Goal: Information Seeking & Learning: Learn about a topic

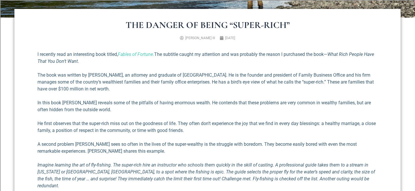
scroll to position [197, 0]
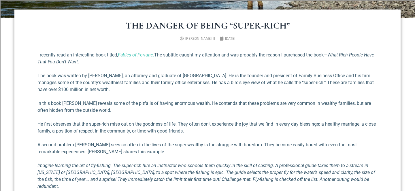
drag, startPoint x: 135, startPoint y: 36, endPoint x: 131, endPoint y: 38, distance: 4.3
click at [131, 38] on ul "[PERSON_NAME] III [DATE]" at bounding box center [207, 38] width 344 height 5
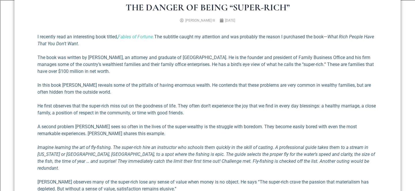
scroll to position [217, 0]
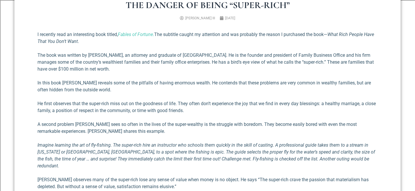
click at [90, 91] on p "In this book [PERSON_NAME] reveals some of the pitfalls of having enormous weal…" at bounding box center [207, 86] width 340 height 14
click at [87, 90] on p "In this book [PERSON_NAME] reveals some of the pitfalls of having enormous weal…" at bounding box center [207, 86] width 340 height 14
click at [86, 90] on p "In this book [PERSON_NAME] reveals some of the pitfalls of having enormous weal…" at bounding box center [207, 86] width 340 height 14
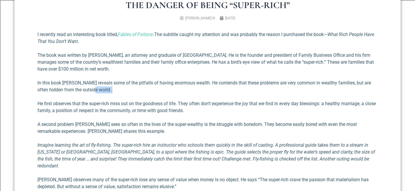
click at [86, 90] on p "In this book [PERSON_NAME] reveals some of the pitfalls of having enormous weal…" at bounding box center [207, 86] width 340 height 14
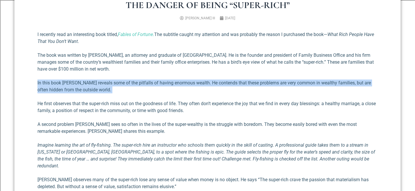
drag, startPoint x: 86, startPoint y: 90, endPoint x: 81, endPoint y: 90, distance: 4.6
click at [81, 90] on p "In this book [PERSON_NAME] reveals some of the pitfalls of having enormous weal…" at bounding box center [207, 86] width 340 height 14
click at [85, 91] on p "In this book [PERSON_NAME] reveals some of the pitfalls of having enormous weal…" at bounding box center [207, 86] width 340 height 14
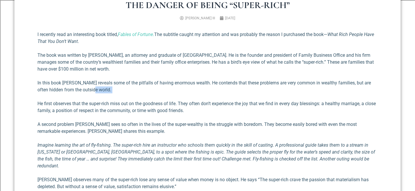
click at [85, 91] on p "In this book [PERSON_NAME] reveals some of the pitfalls of having enormous weal…" at bounding box center [207, 86] width 340 height 14
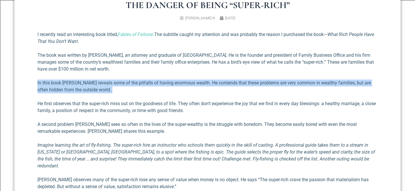
click at [85, 91] on p "In this book [PERSON_NAME] reveals some of the pitfalls of having enormous weal…" at bounding box center [207, 86] width 340 height 14
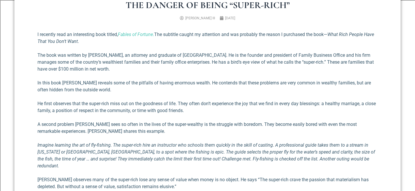
click at [125, 101] on p "He first observes that the super-rich miss out on the goodness of life. They of…" at bounding box center [207, 107] width 340 height 14
click at [98, 109] on p "He first observes that the super-rich miss out on the goodness of life. They of…" at bounding box center [207, 107] width 340 height 14
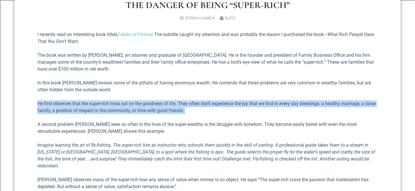
click at [98, 109] on p "He first observes that the super-rich miss out on the goodness of life. They of…" at bounding box center [207, 107] width 340 height 14
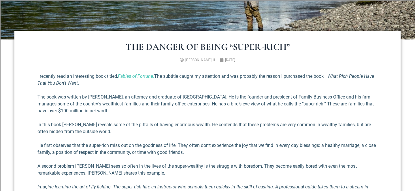
scroll to position [179, 0]
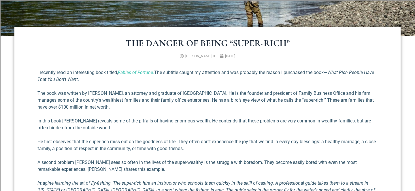
click at [202, 108] on p "The book was written by [PERSON_NAME], an attorney and graduate of [GEOGRAPHIC_…" at bounding box center [207, 100] width 340 height 21
drag, startPoint x: 203, startPoint y: 84, endPoint x: 204, endPoint y: 105, distance: 21.3
click at [204, 105] on p "The book was written by [PERSON_NAME], an attorney and graduate of [GEOGRAPHIC_…" at bounding box center [207, 100] width 340 height 21
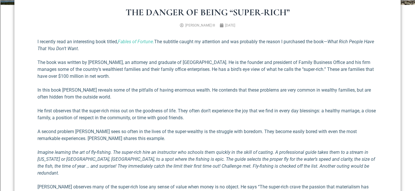
scroll to position [211, 0]
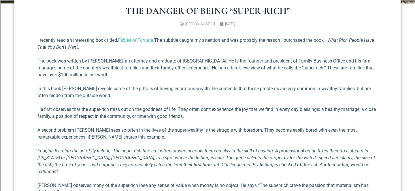
click at [204, 107] on p "He first observes that the super-rich miss out on the goodness of life. They of…" at bounding box center [207, 113] width 340 height 14
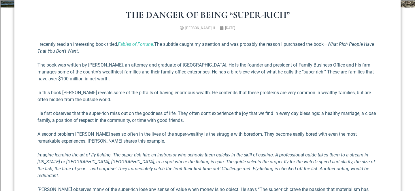
scroll to position [207, 0]
